Goal: Transaction & Acquisition: Purchase product/service

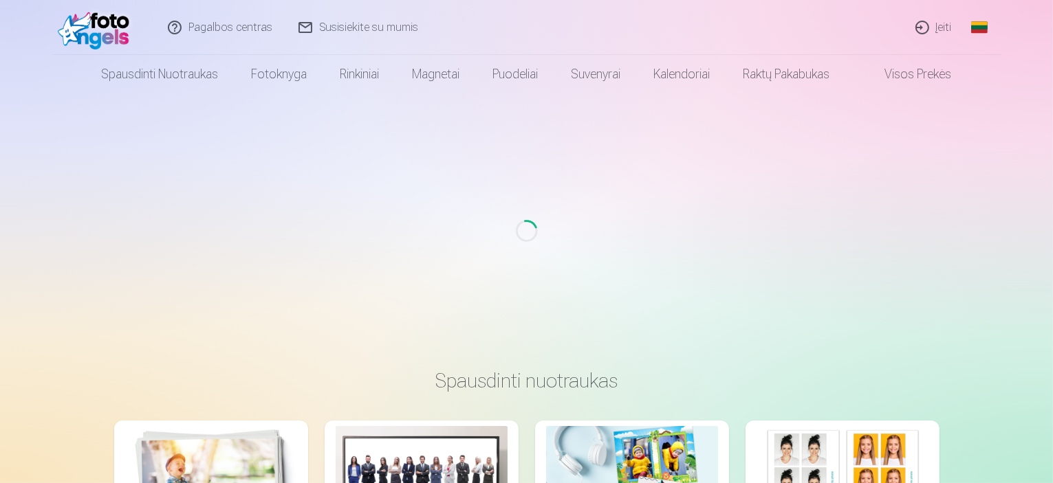
click at [940, 29] on link "Įeiti" at bounding box center [934, 27] width 63 height 55
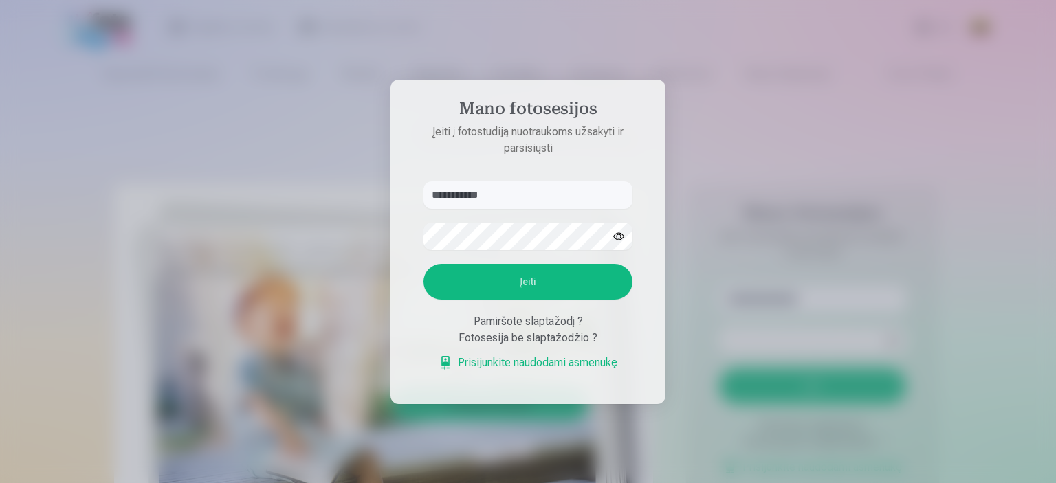
type input "**********"
click at [508, 280] on button "Įeiti" at bounding box center [528, 282] width 209 height 36
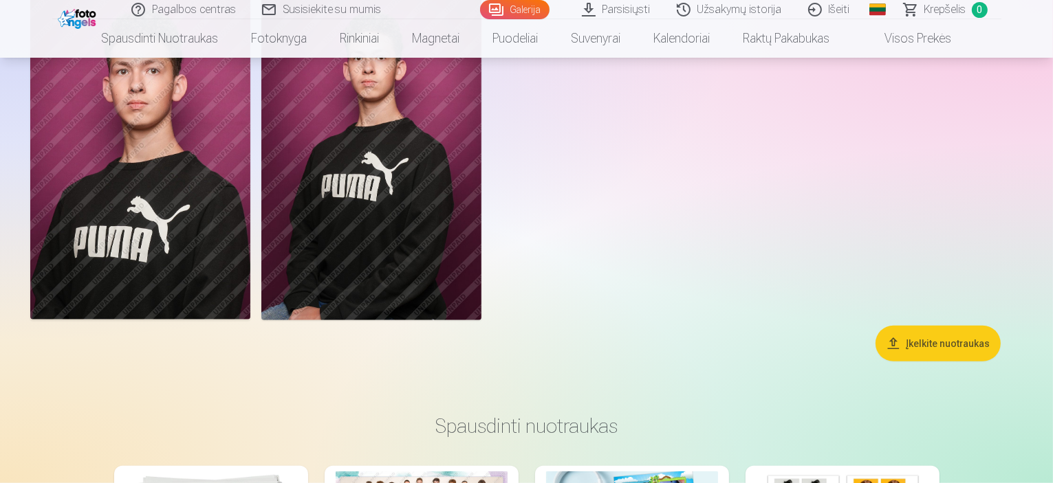
scroll to position [1008, 0]
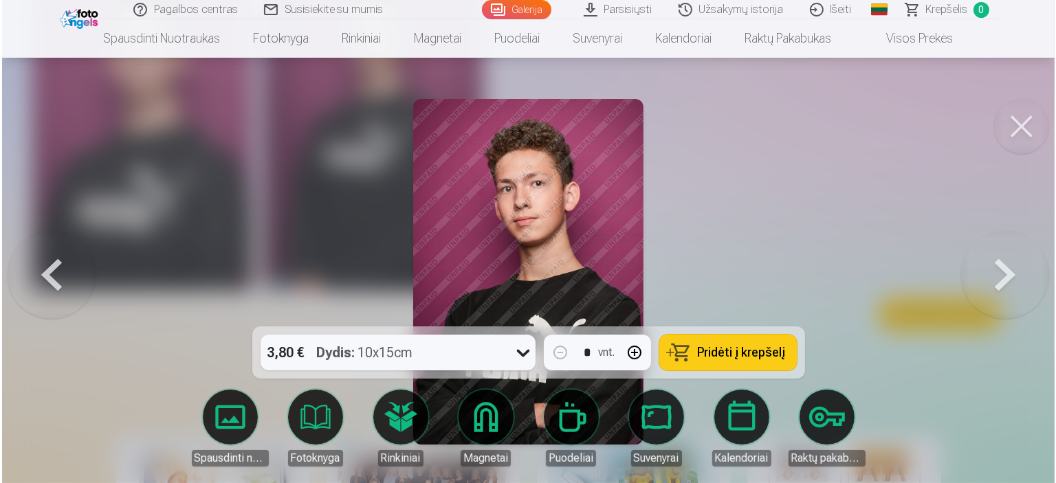
scroll to position [1009, 0]
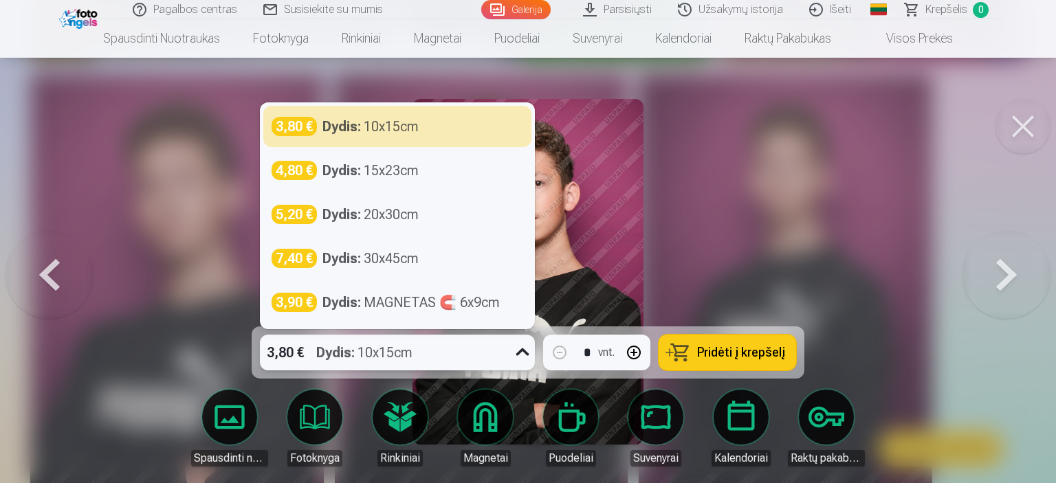
click at [521, 353] on icon at bounding box center [523, 353] width 22 height 22
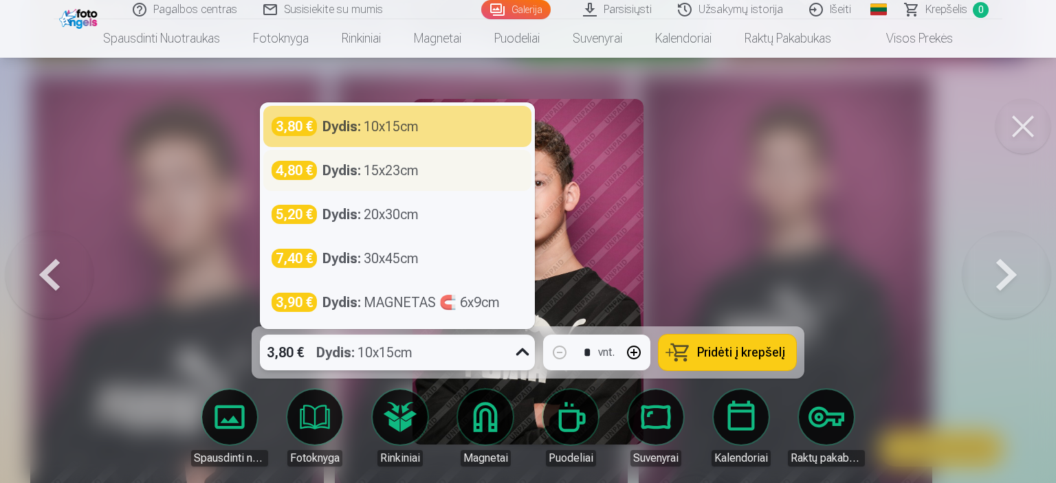
click at [395, 175] on div "Dydis : 15x23cm" at bounding box center [370, 170] width 96 height 19
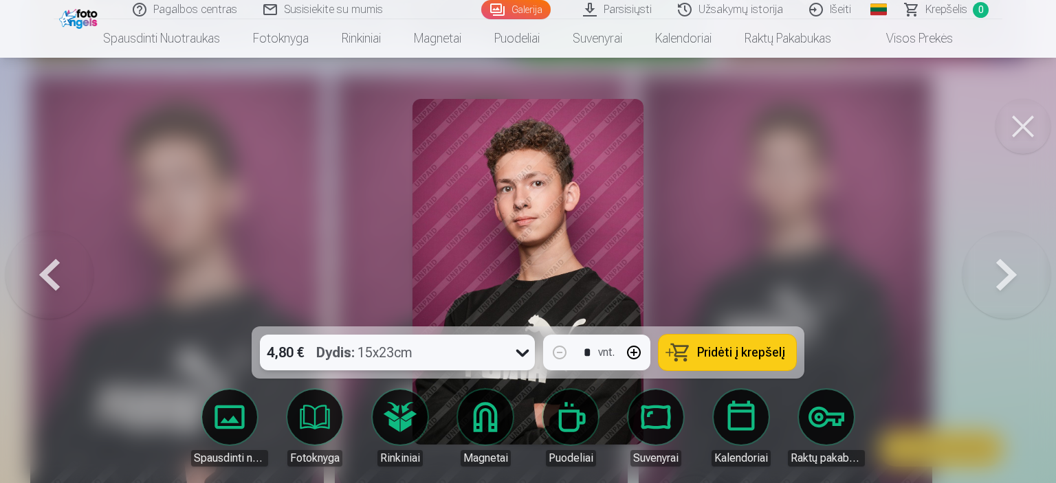
click at [755, 351] on span "Pridėti į krepšelį" at bounding box center [741, 353] width 88 height 12
click at [1018, 131] on button at bounding box center [1023, 126] width 55 height 55
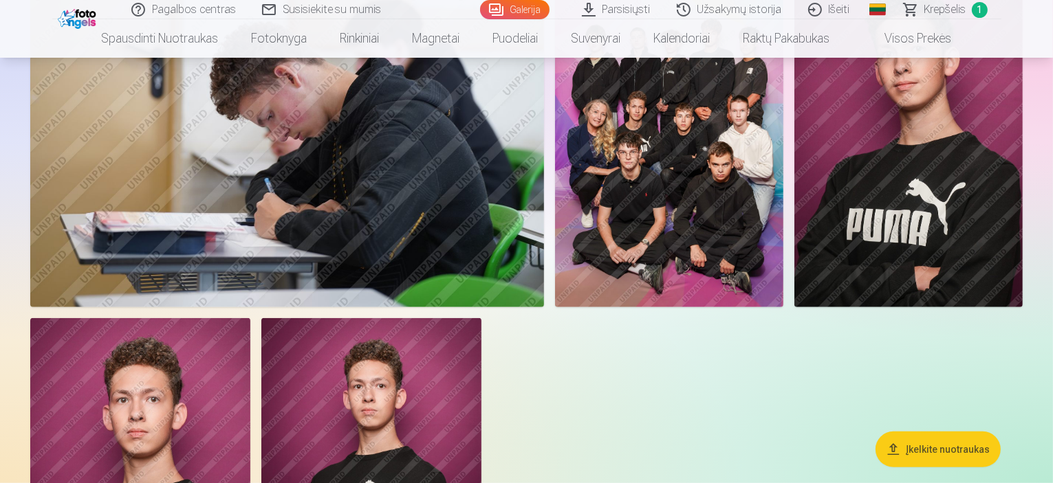
scroll to position [608, 0]
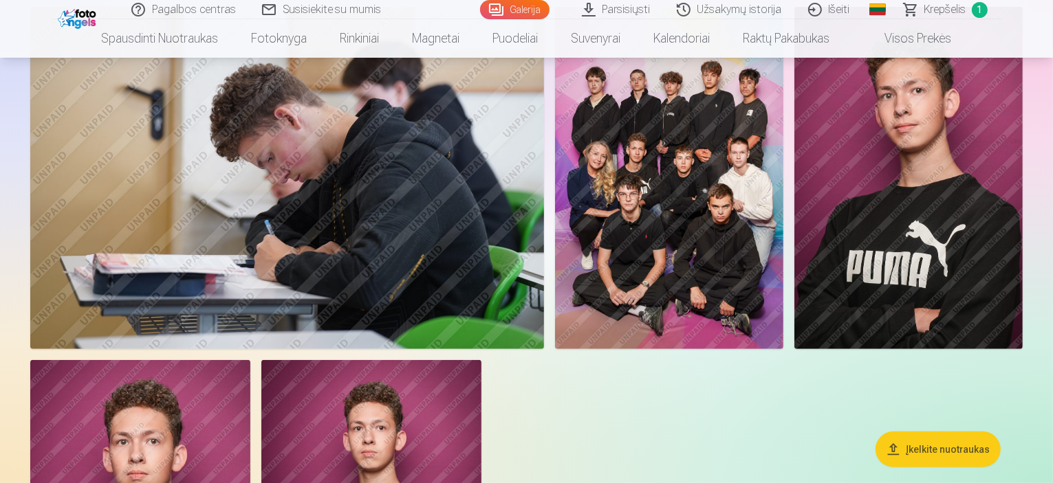
click at [783, 263] on img at bounding box center [669, 178] width 228 height 342
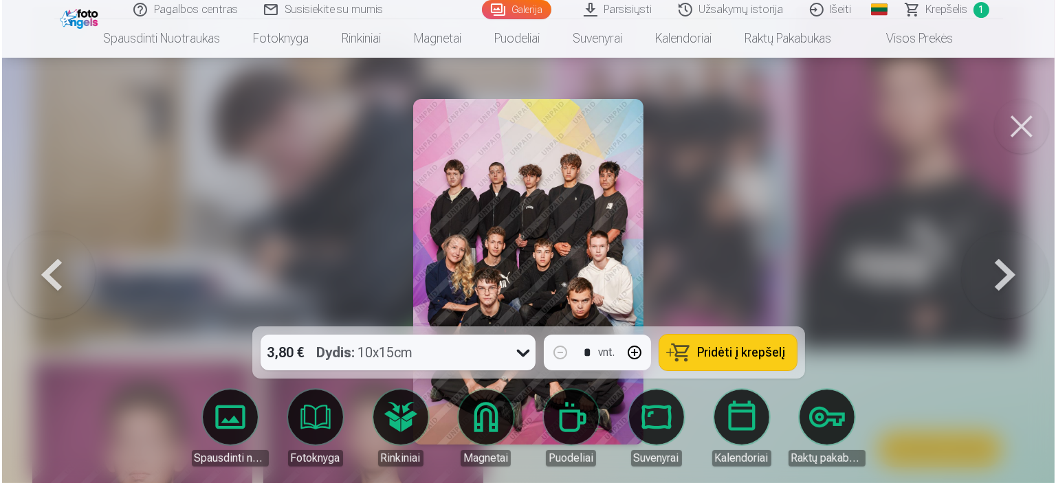
scroll to position [611, 0]
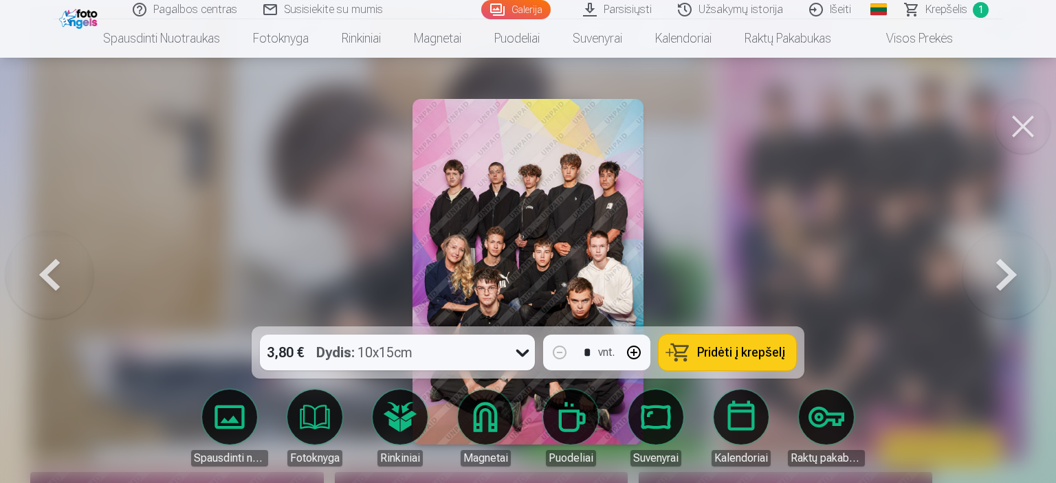
click at [762, 353] on span "Pridėti į krepšelį" at bounding box center [741, 353] width 88 height 12
click at [1021, 126] on button at bounding box center [1023, 126] width 55 height 55
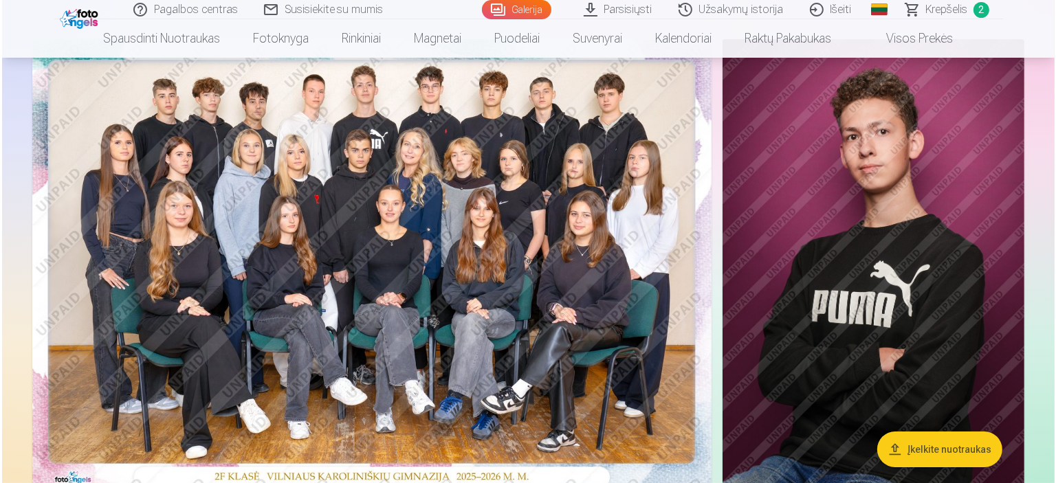
scroll to position [118, 0]
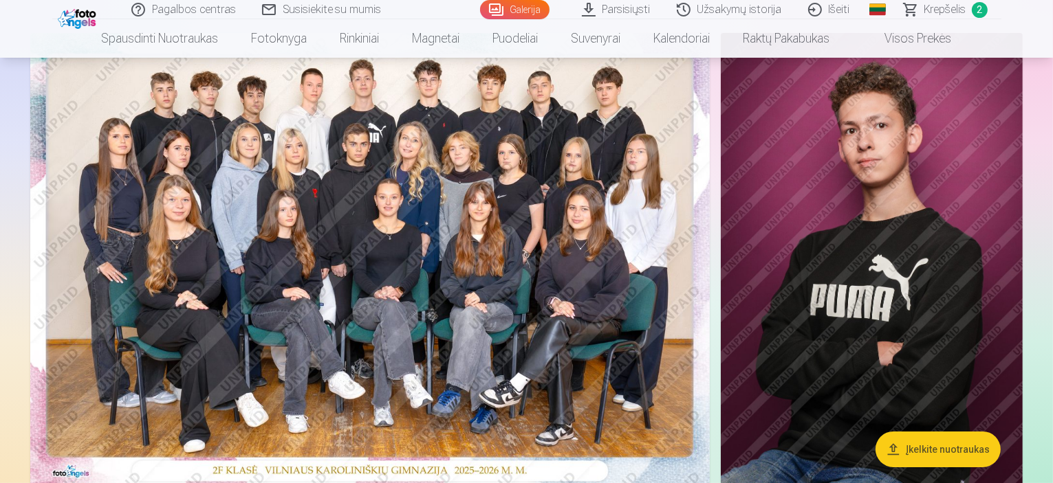
click at [388, 205] on img at bounding box center [369, 259] width 679 height 453
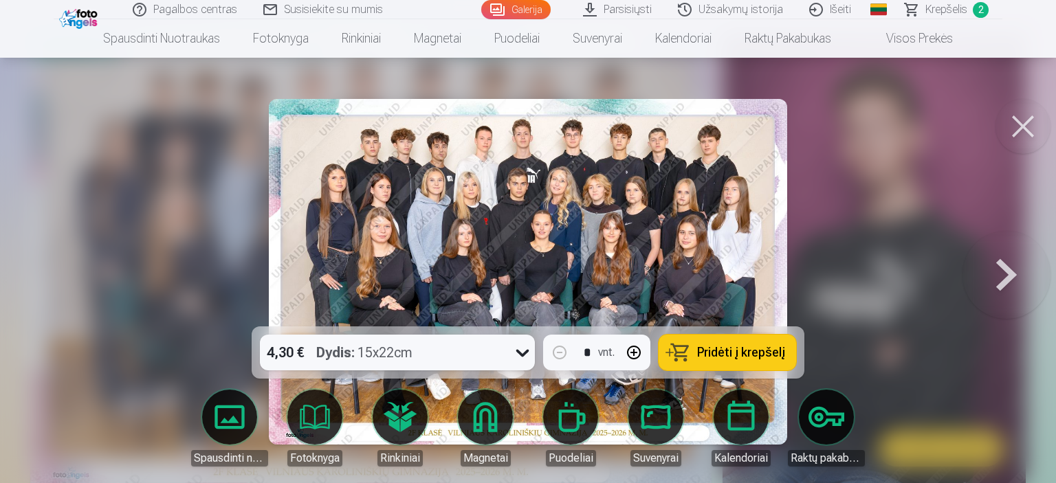
click at [704, 354] on span "Pridėti į krepšelį" at bounding box center [741, 353] width 88 height 12
click at [1020, 133] on button at bounding box center [1023, 126] width 55 height 55
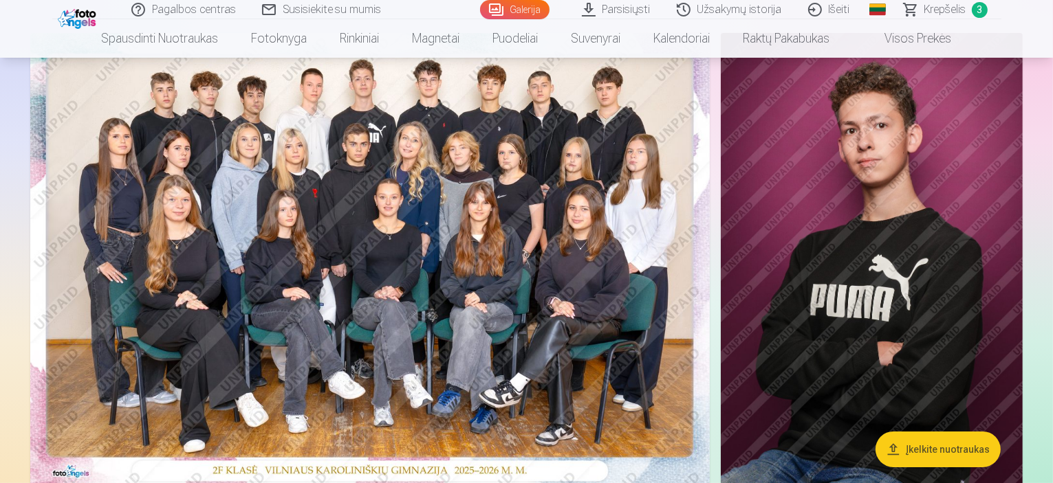
click at [924, 223] on img at bounding box center [872, 259] width 302 height 453
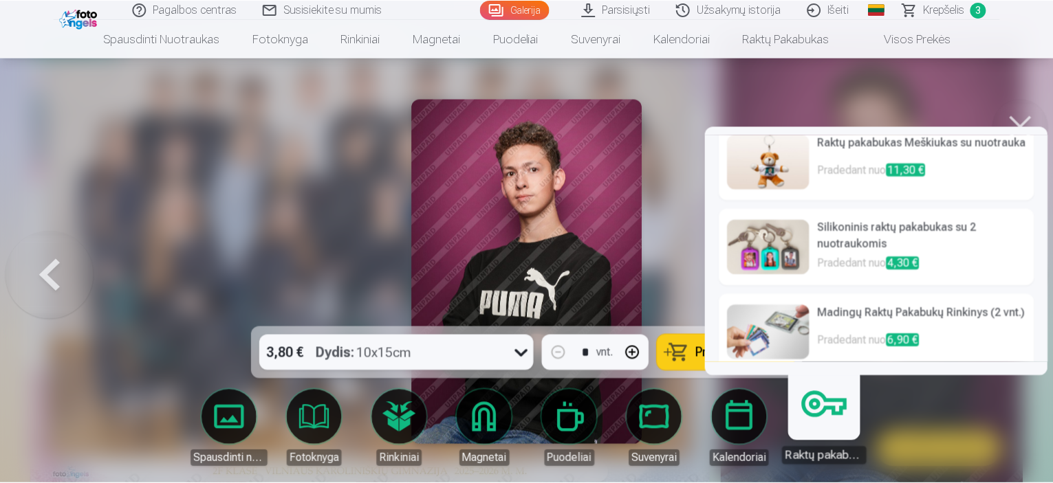
scroll to position [1, 0]
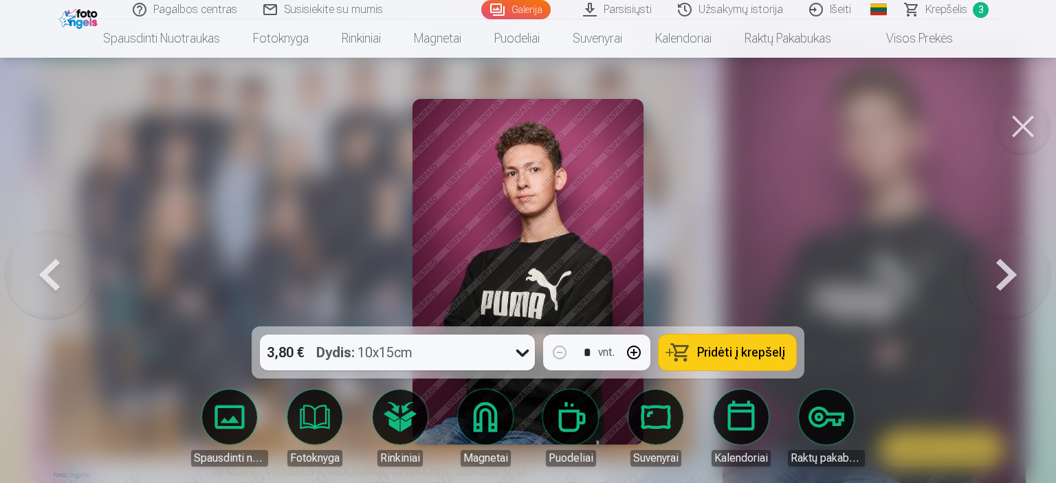
click at [963, 74] on div at bounding box center [528, 241] width 1056 height 483
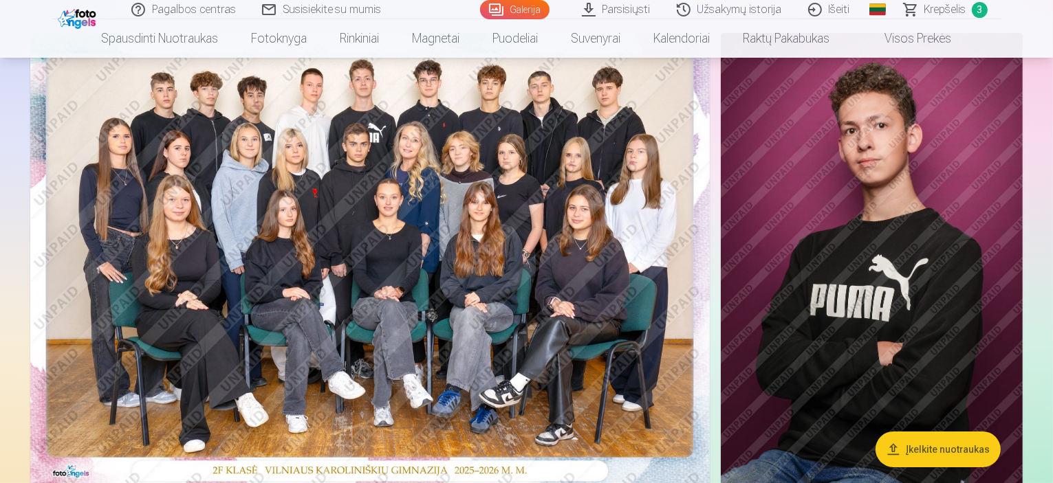
click at [945, 8] on span "Krepšelis" at bounding box center [945, 9] width 42 height 17
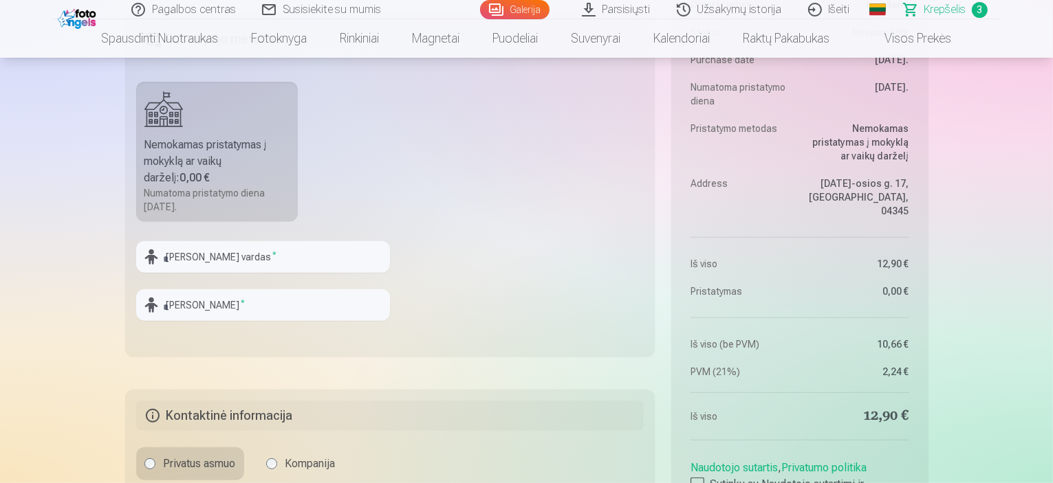
scroll to position [798, 0]
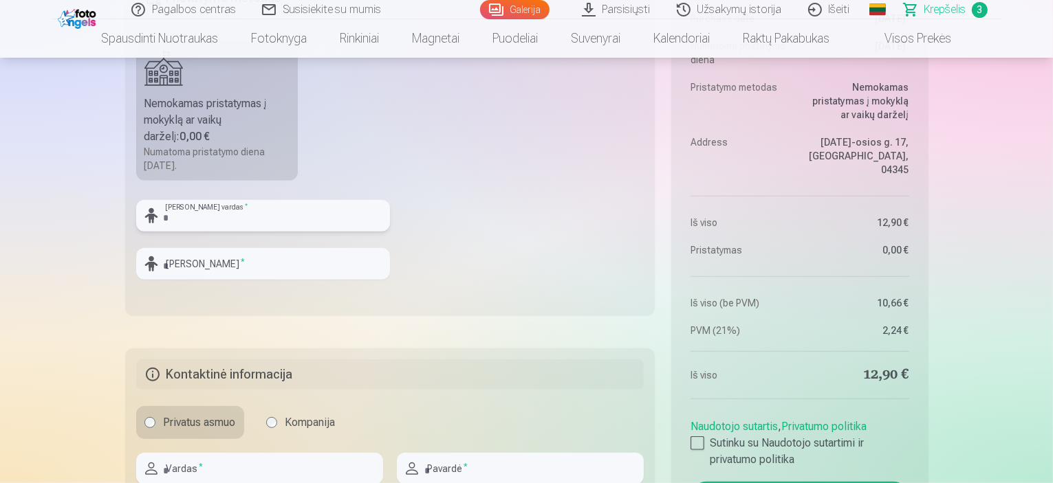
click at [214, 225] on input "text" at bounding box center [263, 216] width 254 height 32
type input "**********"
click at [193, 267] on input "text" at bounding box center [263, 264] width 254 height 32
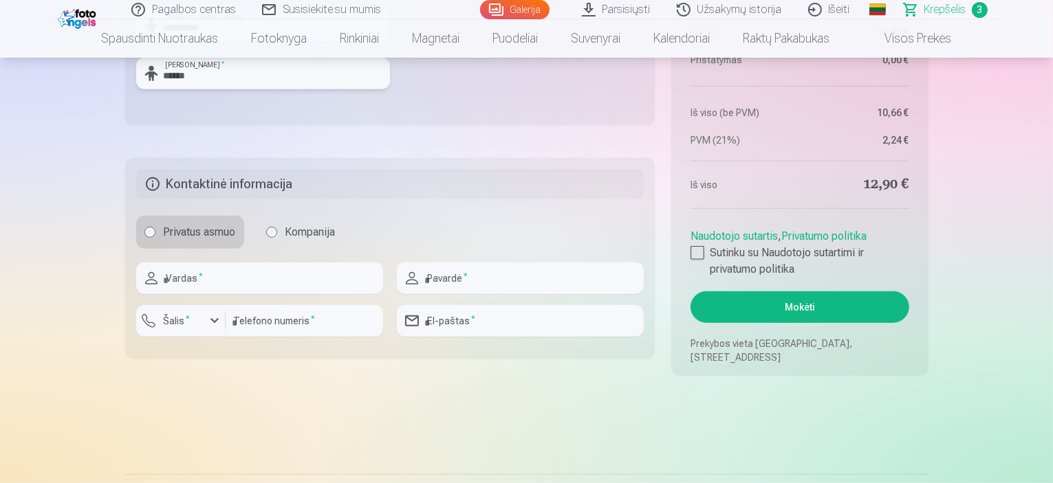
scroll to position [1022, 0]
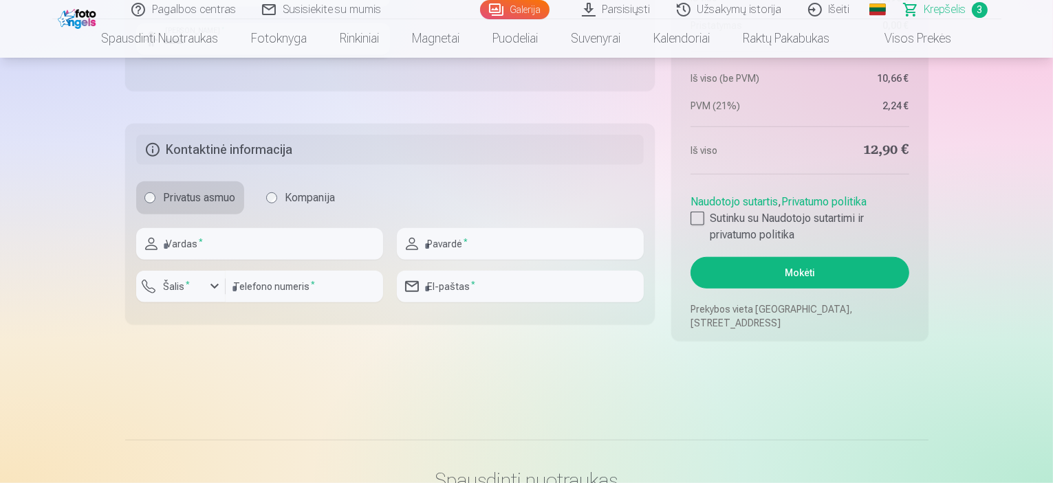
type input "******"
click at [294, 260] on div at bounding box center [259, 265] width 247 height 11
click at [297, 252] on input "text" at bounding box center [259, 244] width 247 height 32
type input "******"
type input "********"
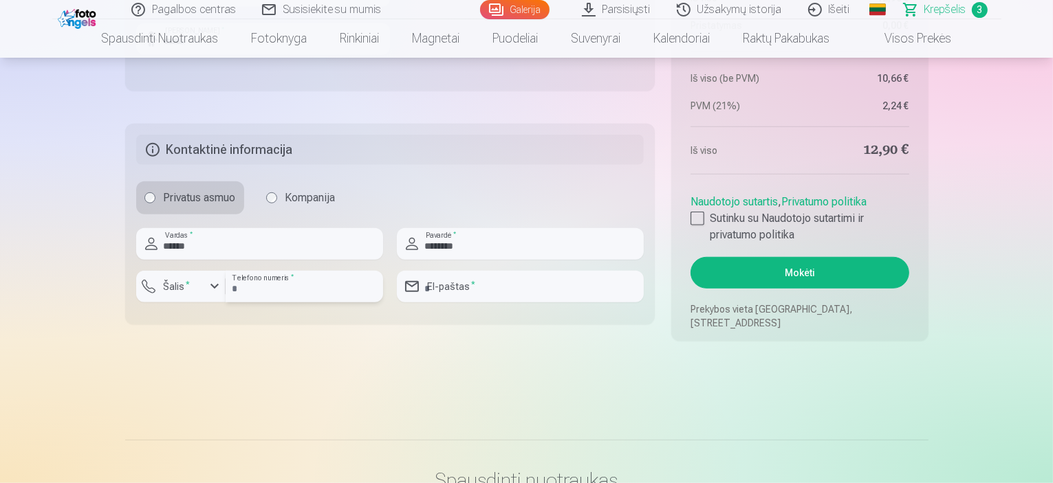
type input "*********"
type input "**********"
click at [211, 286] on div "button" at bounding box center [214, 286] width 17 height 17
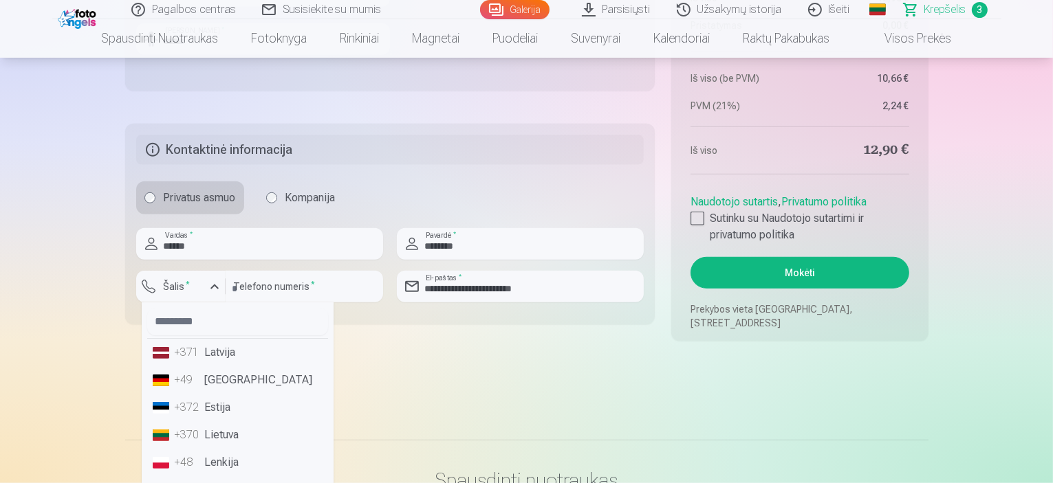
click at [212, 430] on li "+370 Lietuva" at bounding box center [237, 435] width 181 height 28
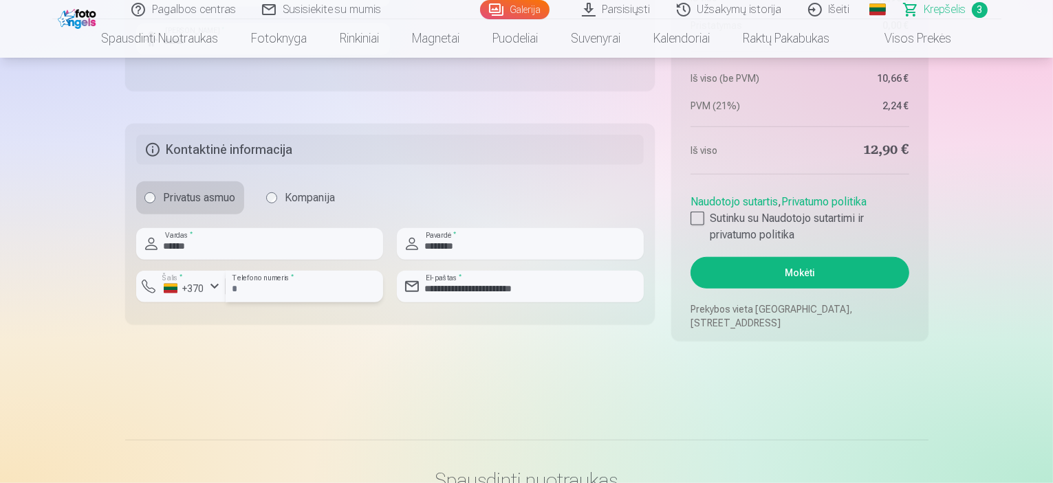
click at [234, 288] on input "*********" at bounding box center [304, 287] width 157 height 32
click at [294, 287] on input "********" at bounding box center [304, 287] width 157 height 32
type input "********"
click at [696, 222] on div at bounding box center [697, 219] width 14 height 14
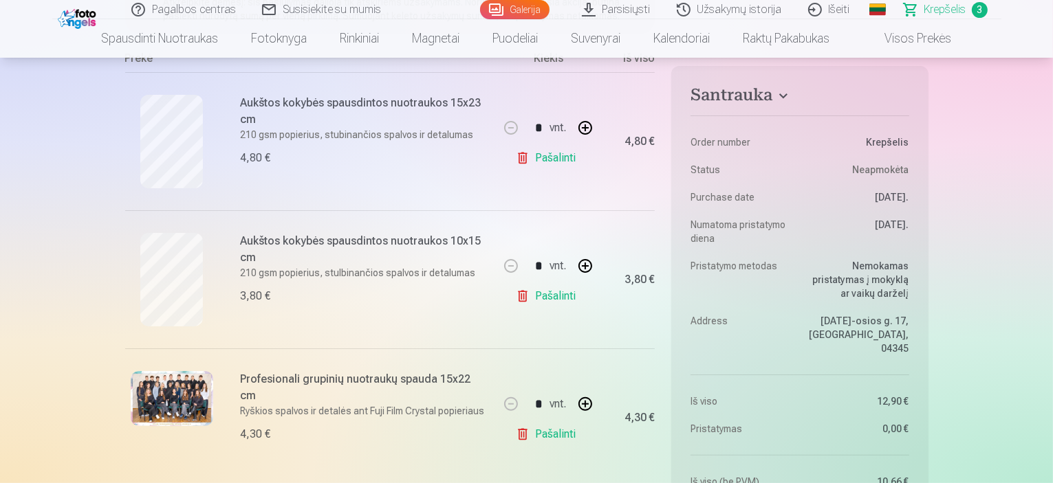
scroll to position [279, 0]
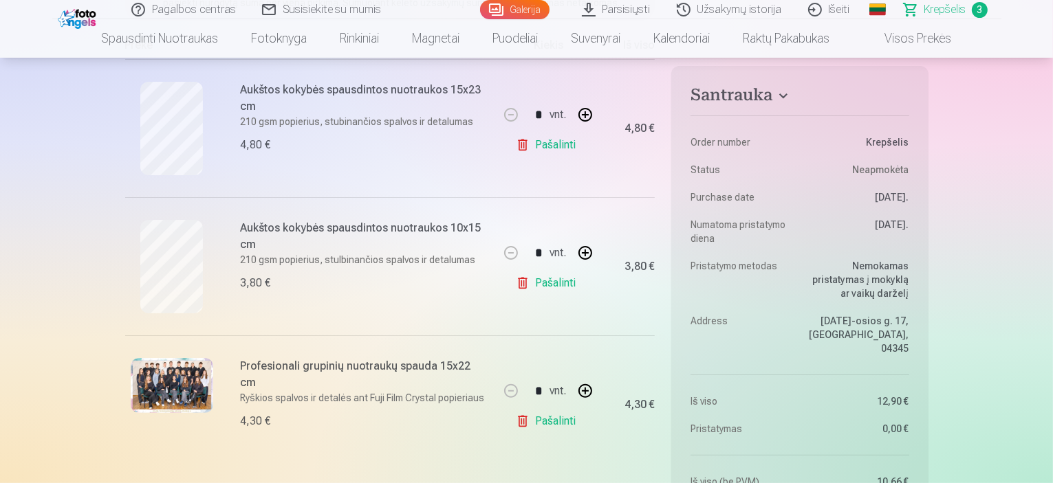
click at [360, 230] on h6 "Aukštos kokybės spausdintos nuotraukos 10x15 cm" at bounding box center [365, 236] width 248 height 33
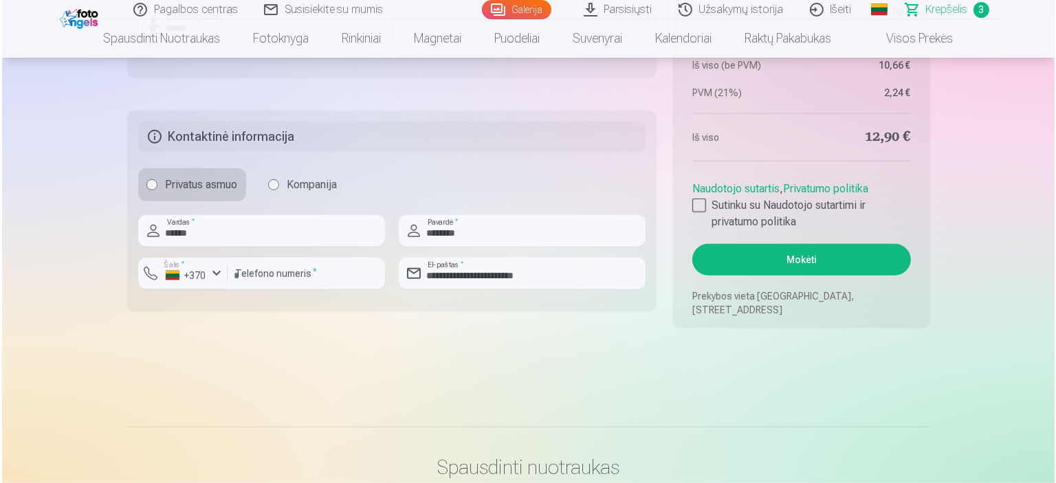
scroll to position [1043, 0]
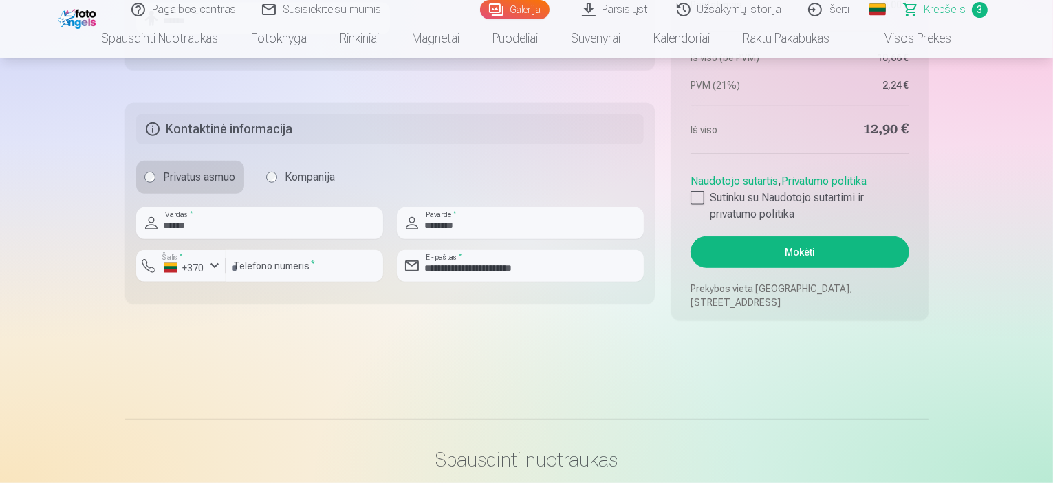
click at [729, 254] on button "Mokėti" at bounding box center [799, 253] width 218 height 32
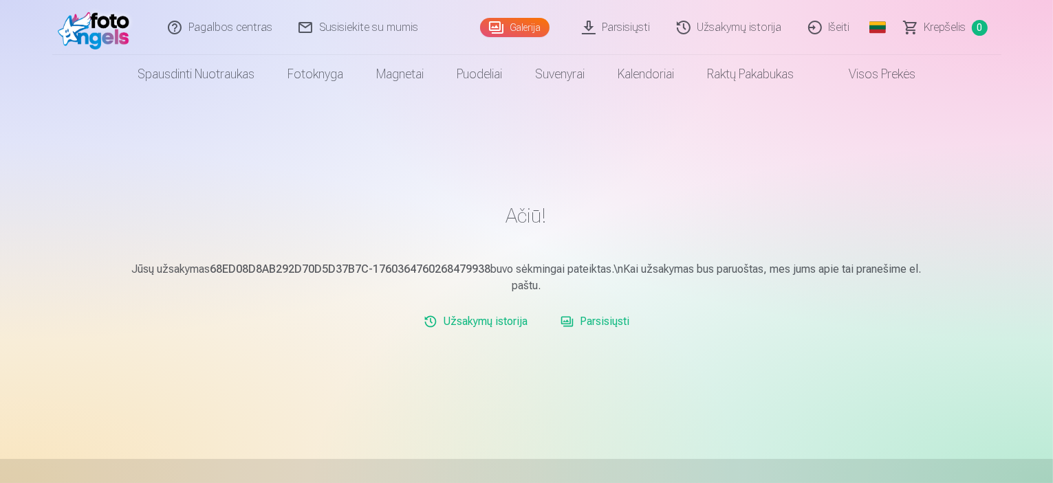
click at [518, 27] on link "Galerija" at bounding box center [514, 27] width 69 height 19
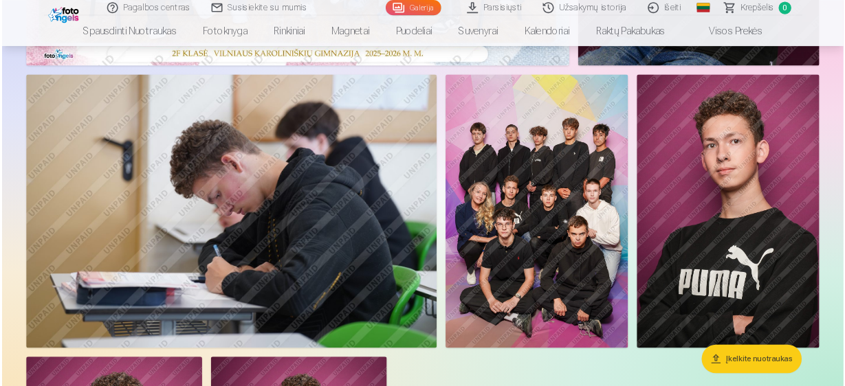
scroll to position [550, 0]
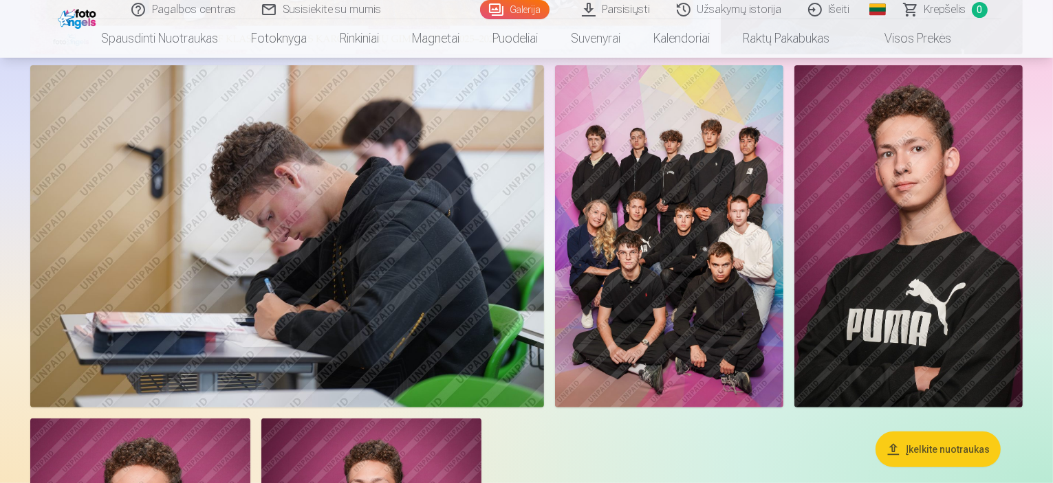
click at [783, 272] on img at bounding box center [669, 236] width 228 height 342
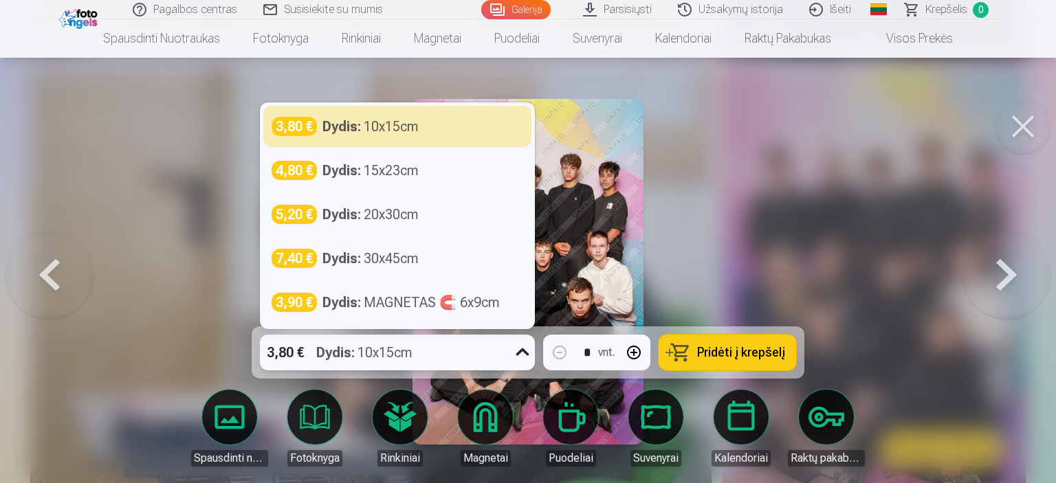
click at [525, 351] on icon at bounding box center [523, 353] width 22 height 22
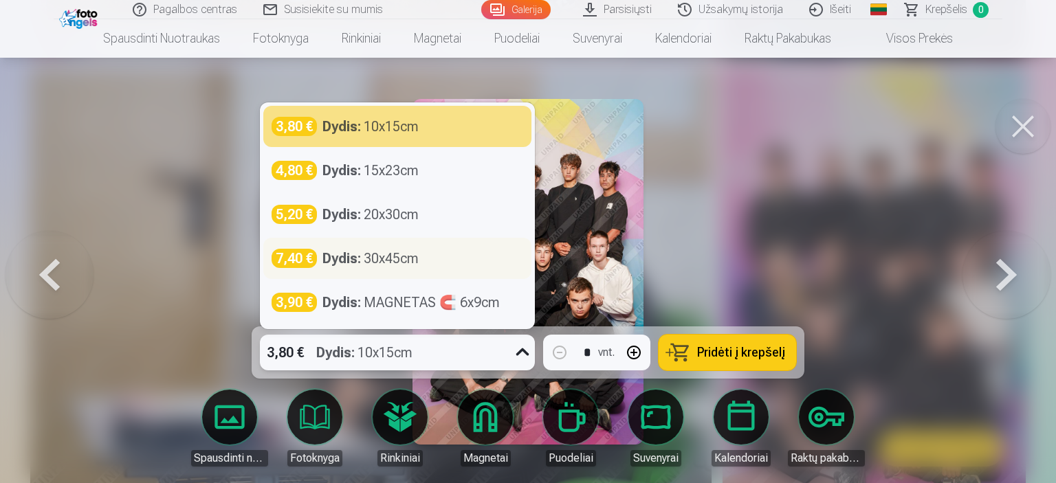
click at [408, 266] on div "Dydis : 30x45cm" at bounding box center [370, 258] width 96 height 19
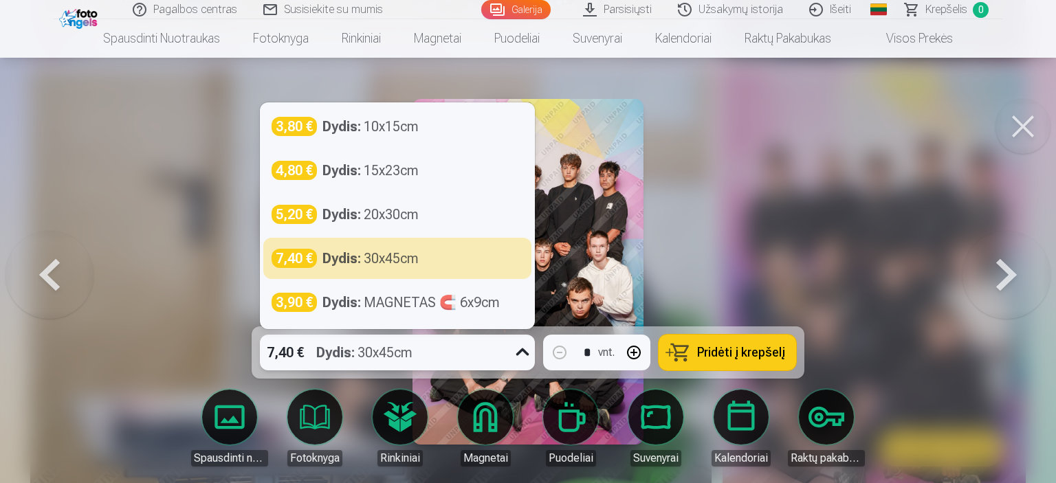
click at [520, 347] on icon at bounding box center [523, 353] width 22 height 22
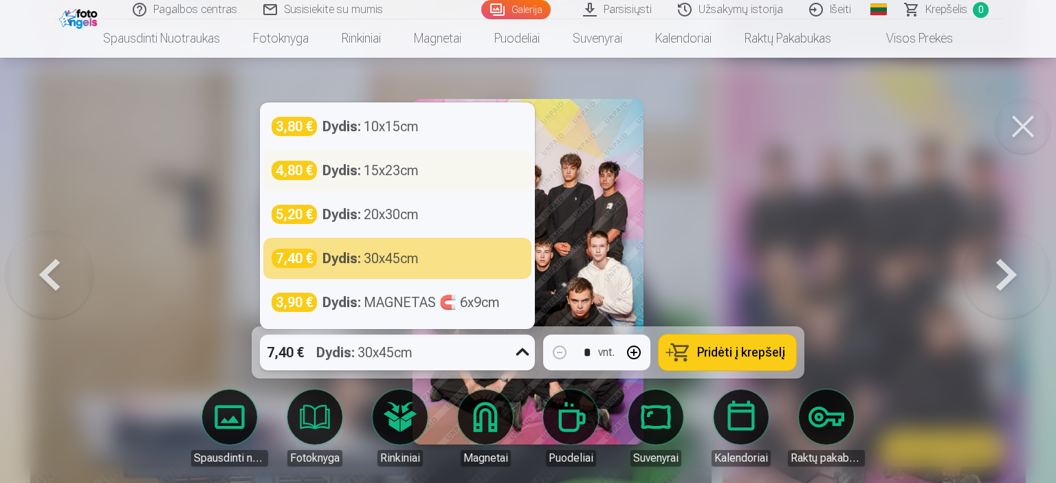
click at [328, 177] on strong "Dydis :" at bounding box center [341, 170] width 39 height 19
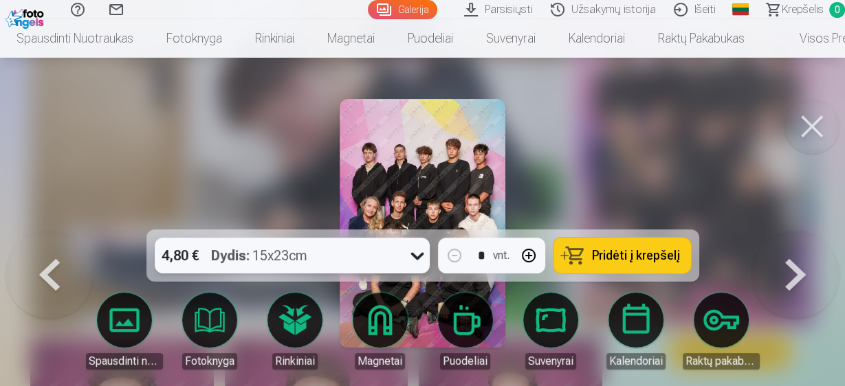
click at [804, 128] on button at bounding box center [811, 126] width 55 height 55
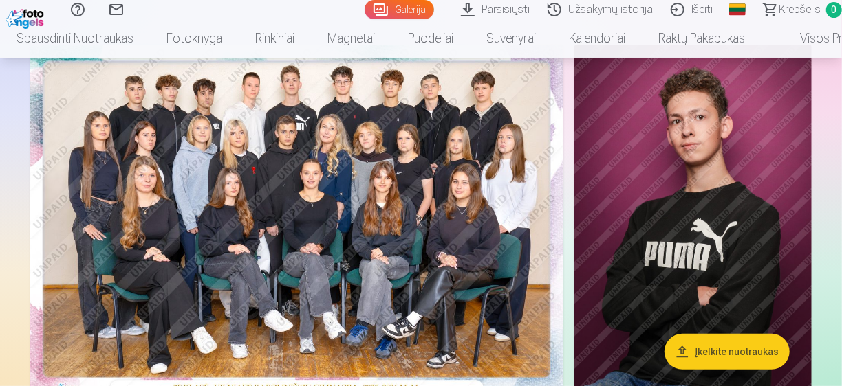
scroll to position [108, 0]
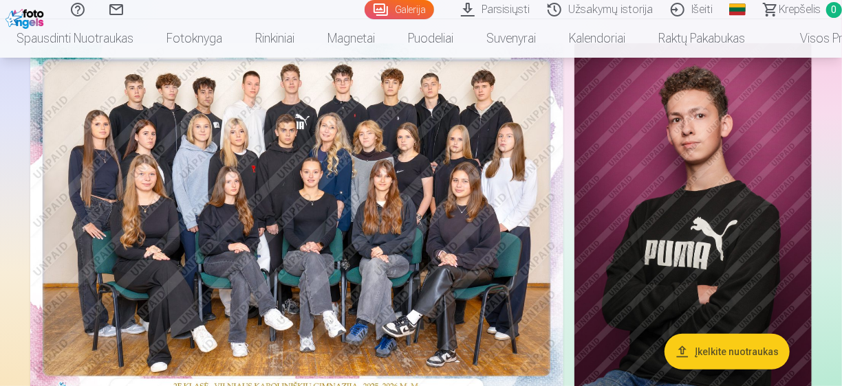
click at [606, 143] on img at bounding box center [692, 220] width 237 height 355
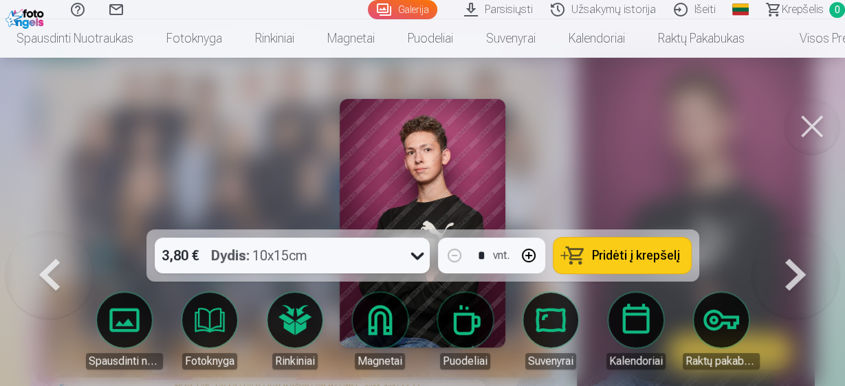
click at [802, 124] on button at bounding box center [811, 126] width 55 height 55
